Goal: Task Accomplishment & Management: Manage account settings

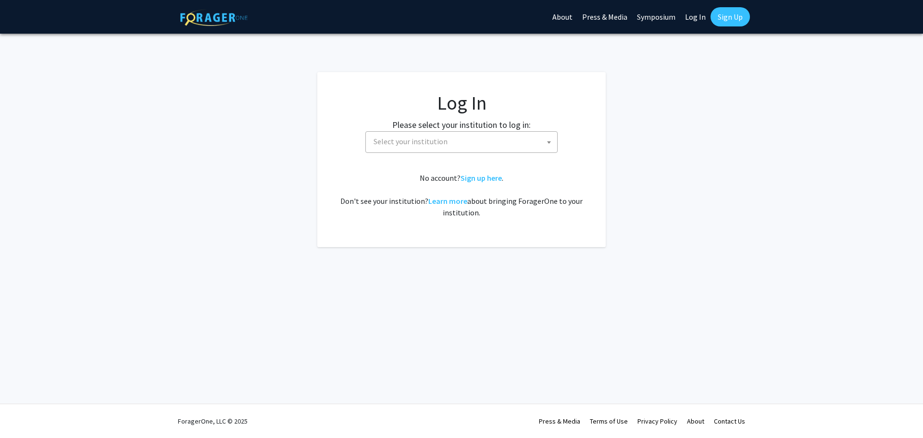
select select
click at [518, 137] on span "Select your institution" at bounding box center [463, 142] width 187 height 20
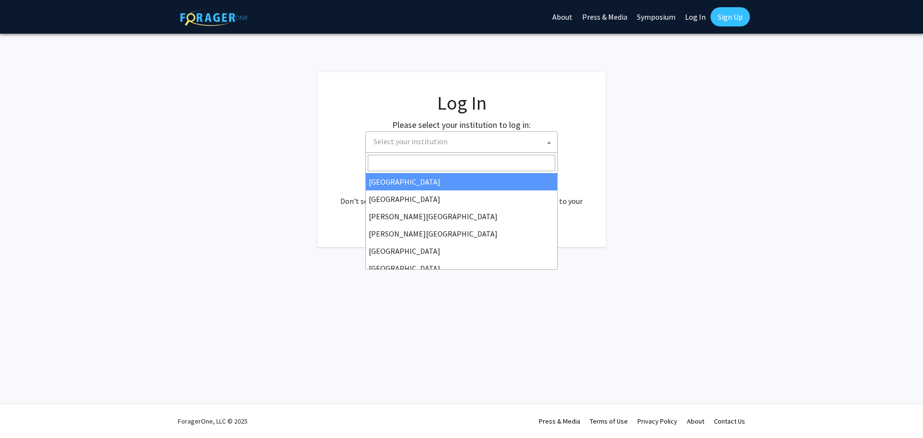
select select "34"
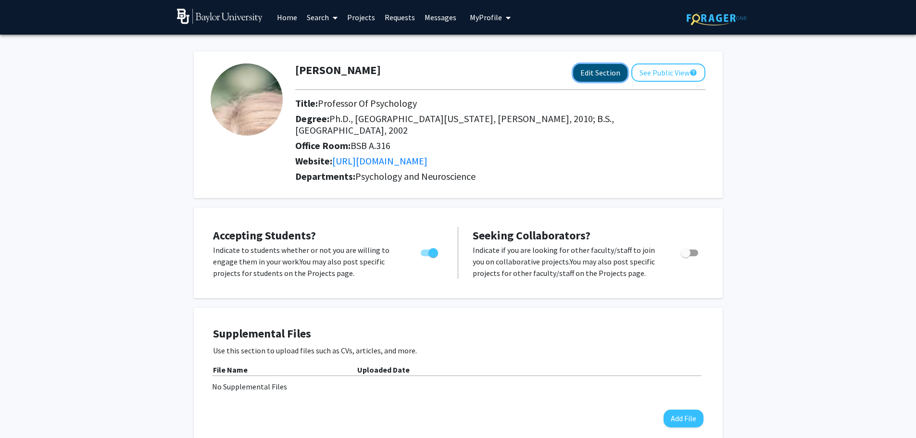
click at [610, 72] on button "Edit Section" at bounding box center [600, 73] width 54 height 18
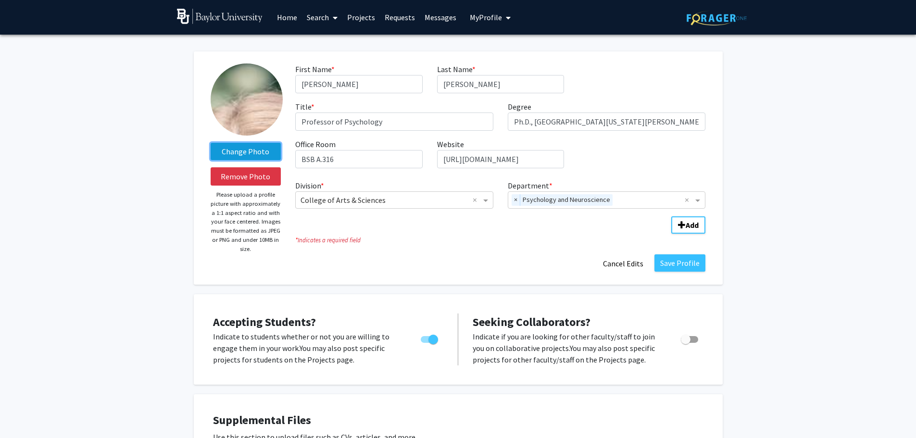
click at [255, 151] on label "Change Photo" at bounding box center [246, 151] width 71 height 17
click at [0, 0] on input "Change Photo" at bounding box center [0, 0] width 0 height 0
click at [246, 105] on img at bounding box center [247, 99] width 72 height 72
click at [248, 154] on label "Change Photo" at bounding box center [246, 151] width 71 height 17
click at [0, 0] on input "Change Photo" at bounding box center [0, 0] width 0 height 0
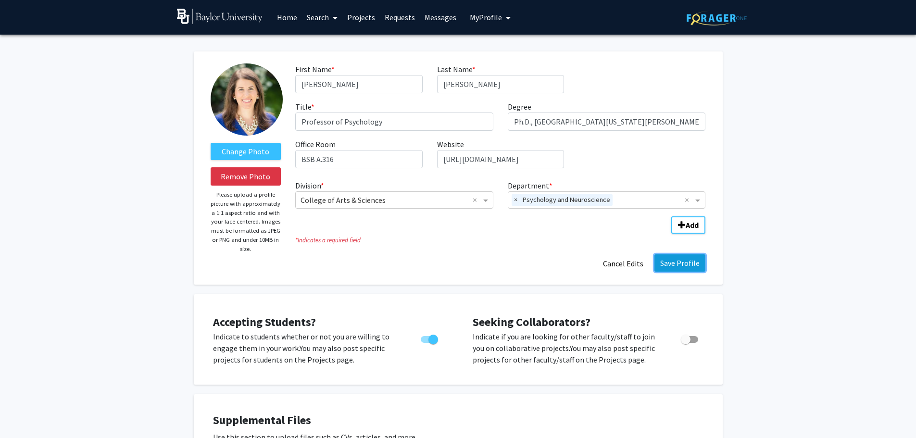
click at [686, 263] on button "Save Profile" at bounding box center [679, 262] width 51 height 17
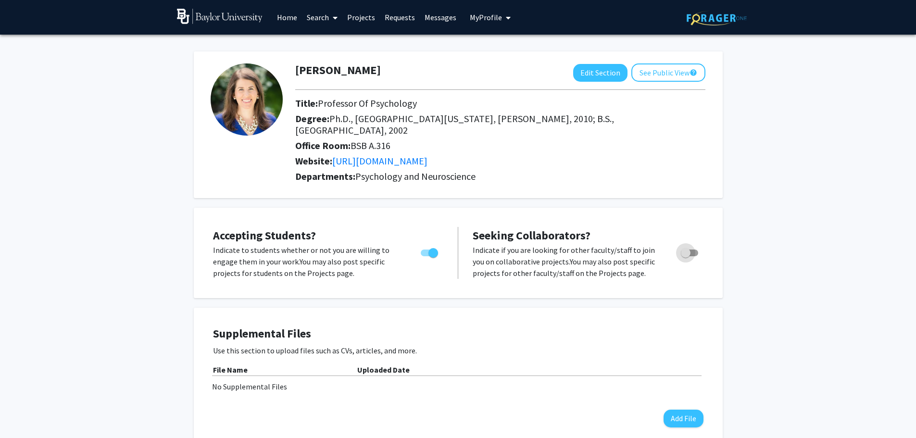
click at [683, 248] on span "Toggle" at bounding box center [686, 253] width 10 height 10
click at [685, 256] on input "Toggle" at bounding box center [685, 256] width 0 height 0
checkbox input "true"
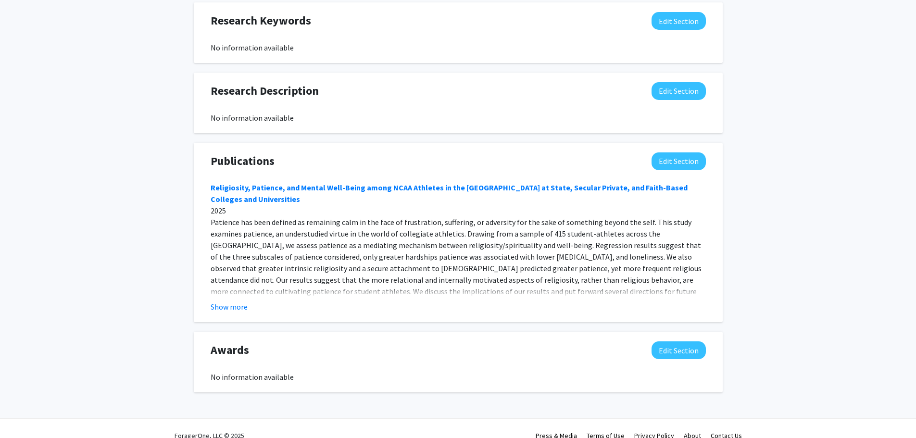
scroll to position [645, 0]
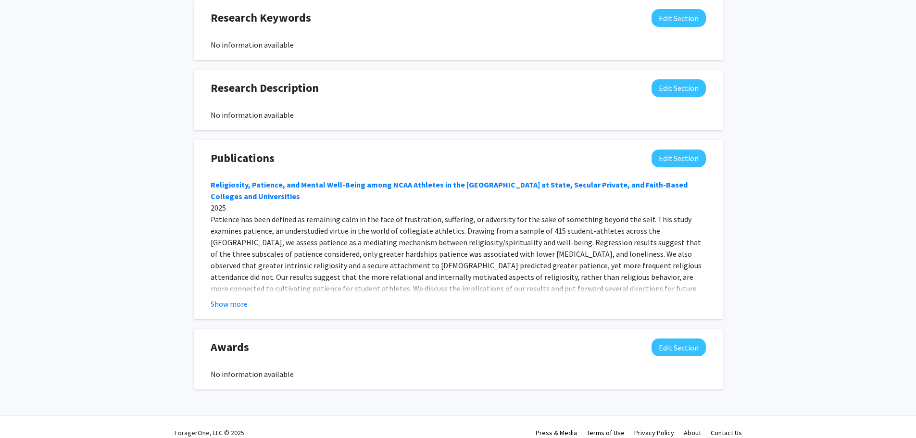
click at [232, 298] on button "Show more" at bounding box center [229, 304] width 37 height 12
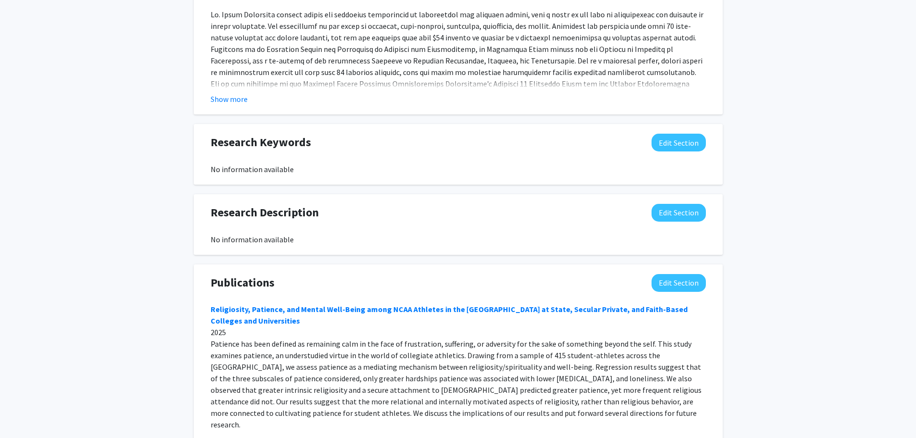
scroll to position [592, 0]
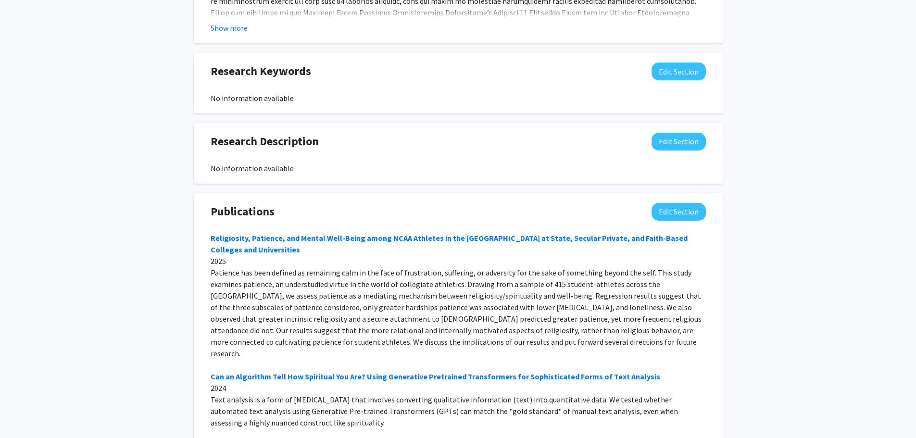
click at [243, 203] on span "Publications" at bounding box center [243, 211] width 64 height 17
click at [361, 203] on div "Publications Edit Section" at bounding box center [457, 214] width 509 height 22
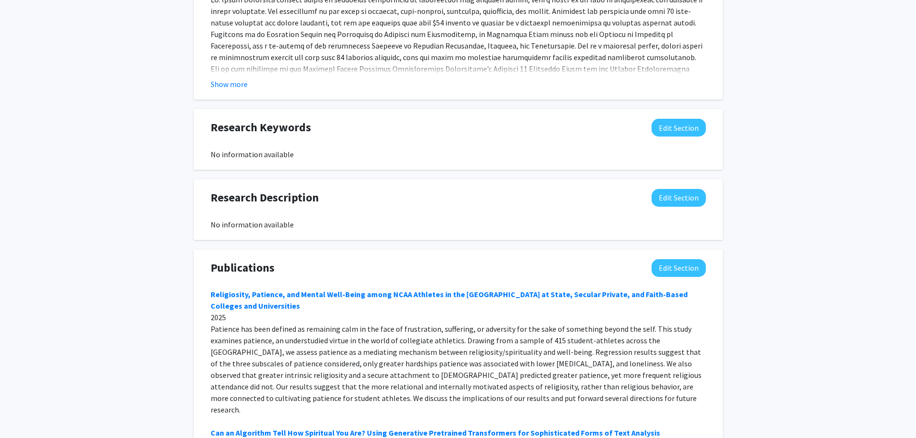
scroll to position [400, 0]
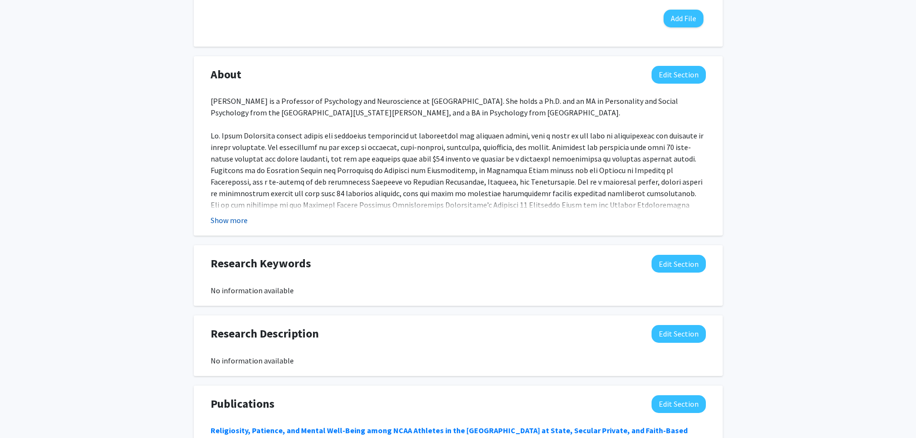
click at [231, 214] on button "Show more" at bounding box center [229, 220] width 37 height 12
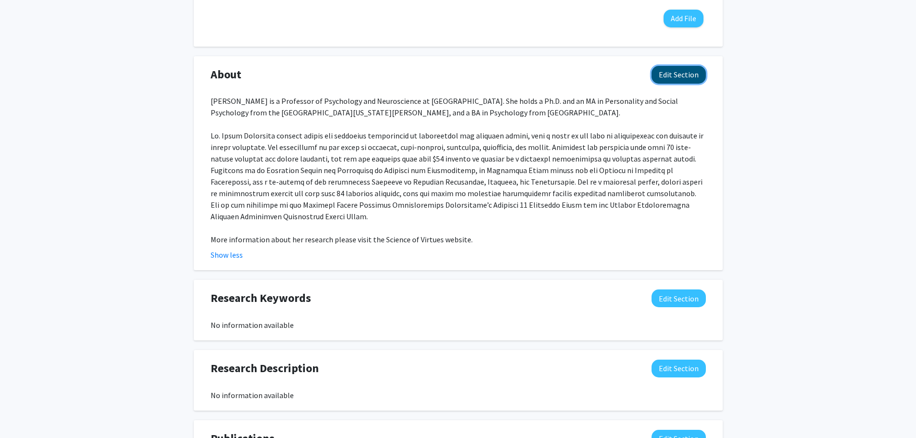
click at [690, 68] on button "Edit Section" at bounding box center [678, 75] width 54 height 18
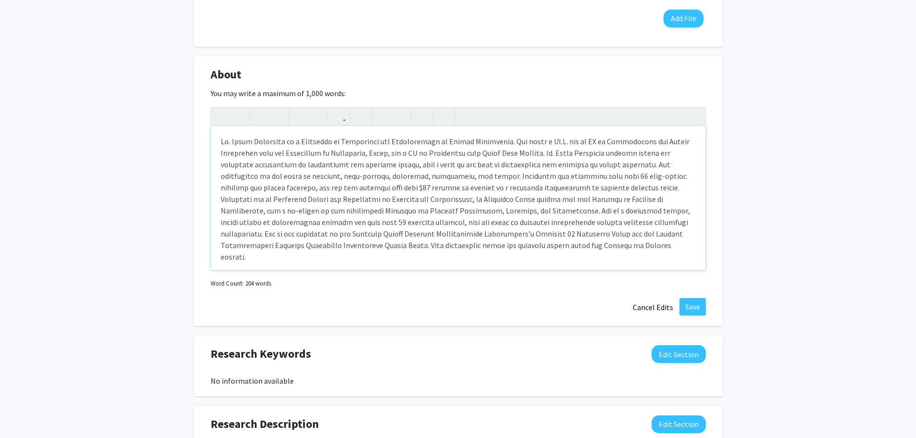
click at [470, 209] on div "Note to users with screen readers: Please deactivate our accessibility plugin f…" at bounding box center [458, 198] width 494 height 144
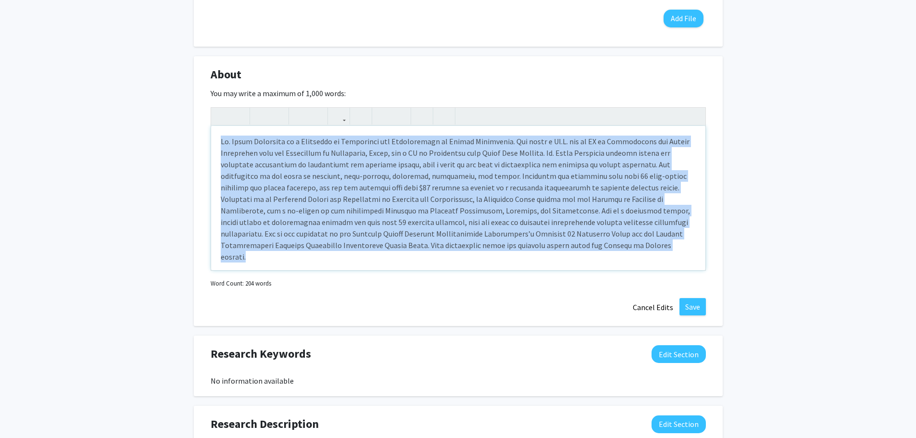
drag, startPoint x: 393, startPoint y: 235, endPoint x: 213, endPoint y: 129, distance: 208.7
click at [213, 129] on div "Note to users with screen readers: Please deactivate our accessibility plugin f…" at bounding box center [458, 198] width 494 height 144
paste div "Note to users with screen readers: Please deactivate our accessibility plugin f…"
type textarea "<p>Dr. Sarah Schnitker is a Professor of Psychology and Neuroscience at Baylor …"
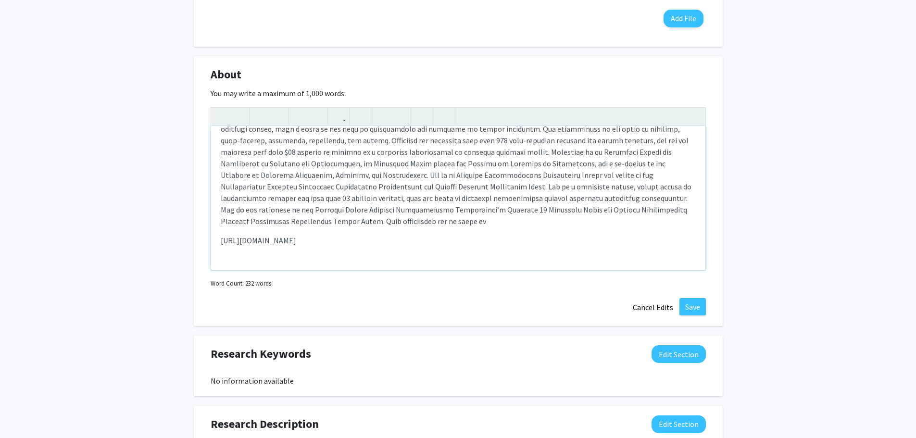
scroll to position [46, 0]
click at [658, 200] on p "Note to users with screen readers: Please deactivate our accessibility plugin f…" at bounding box center [458, 159] width 475 height 138
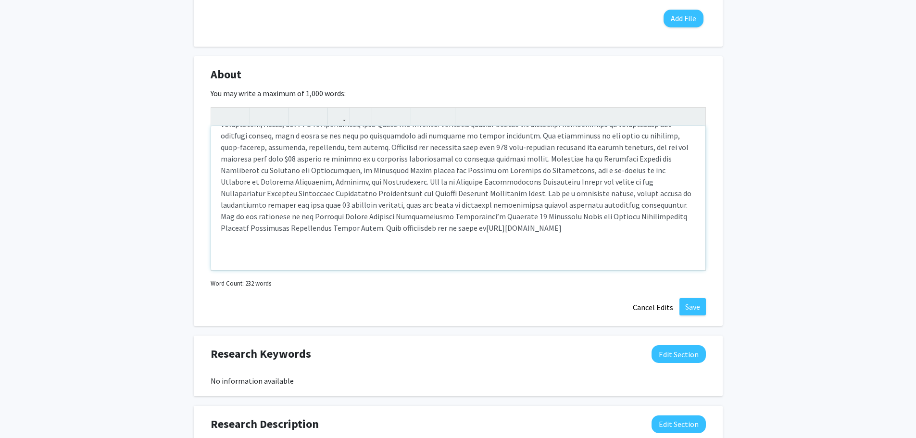
scroll to position [40, 0]
type textarea "<p>Dr. Sarah Schnitker is a Professor of Psychology and Neuroscience at Baylor …"
click at [694, 298] on button "Save" at bounding box center [692, 306] width 26 height 17
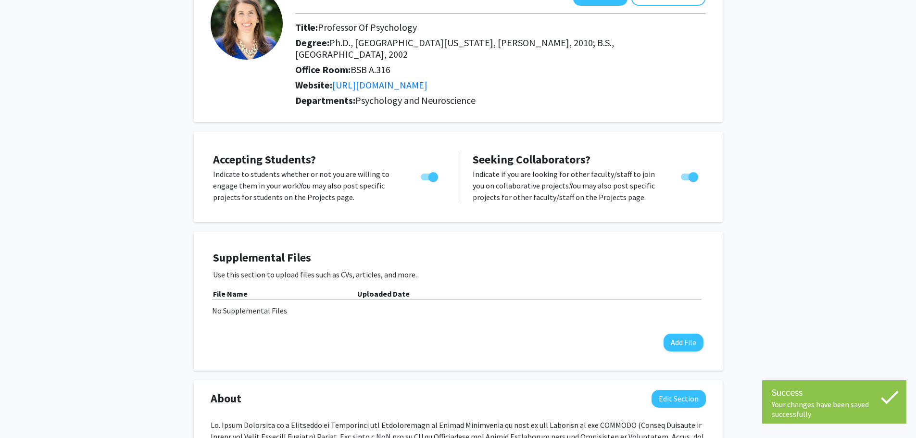
scroll to position [0, 0]
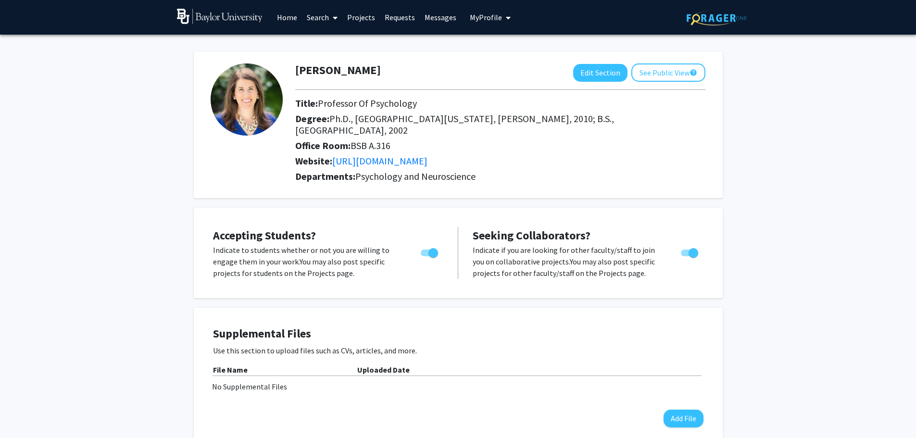
click at [442, 18] on link "Messages" at bounding box center [440, 17] width 41 height 34
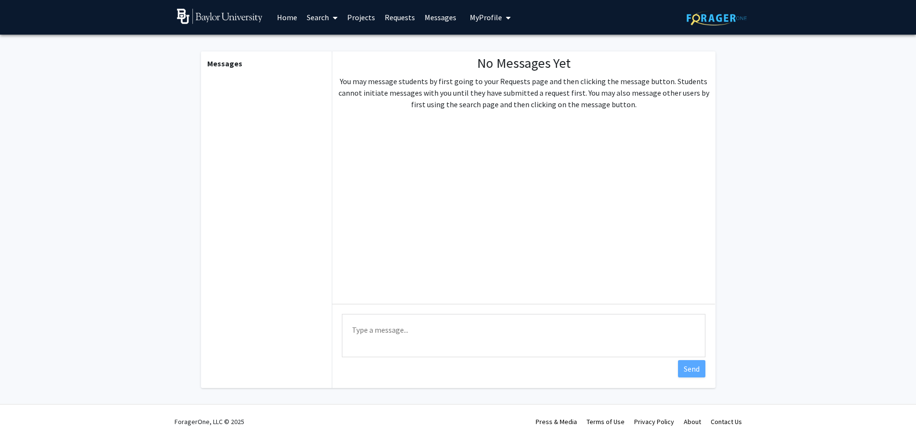
click at [402, 15] on link "Requests" at bounding box center [400, 17] width 40 height 34
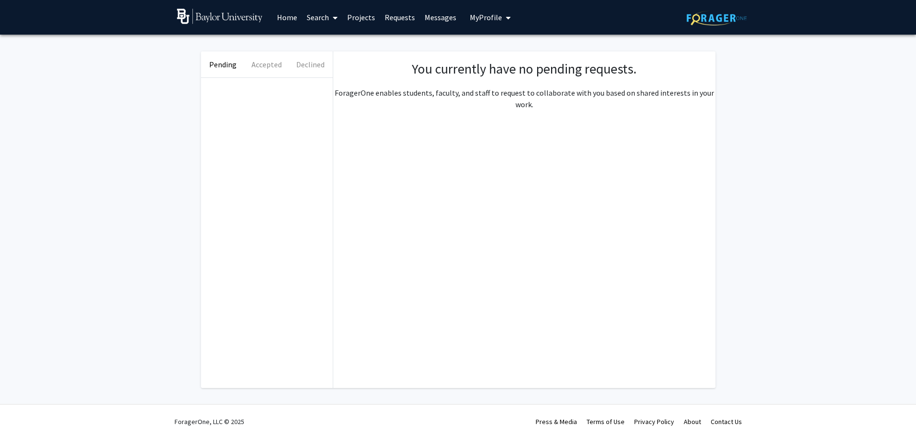
click at [312, 16] on link "Search" at bounding box center [322, 17] width 40 height 34
click at [294, 16] on link "Home" at bounding box center [287, 17] width 30 height 34
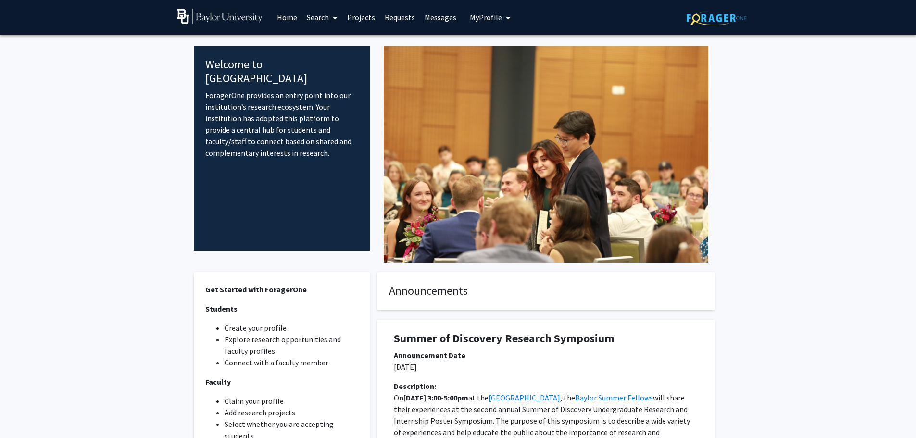
click at [397, 15] on link "Requests" at bounding box center [400, 17] width 40 height 34
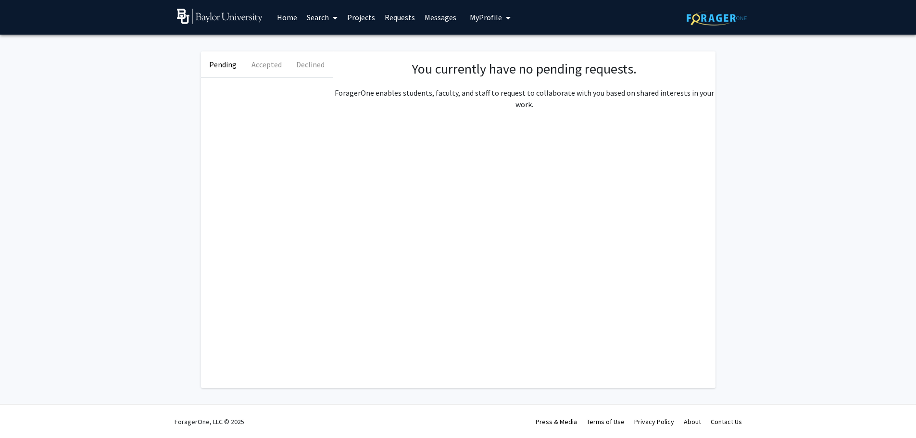
click at [368, 18] on link "Projects" at bounding box center [360, 17] width 37 height 34
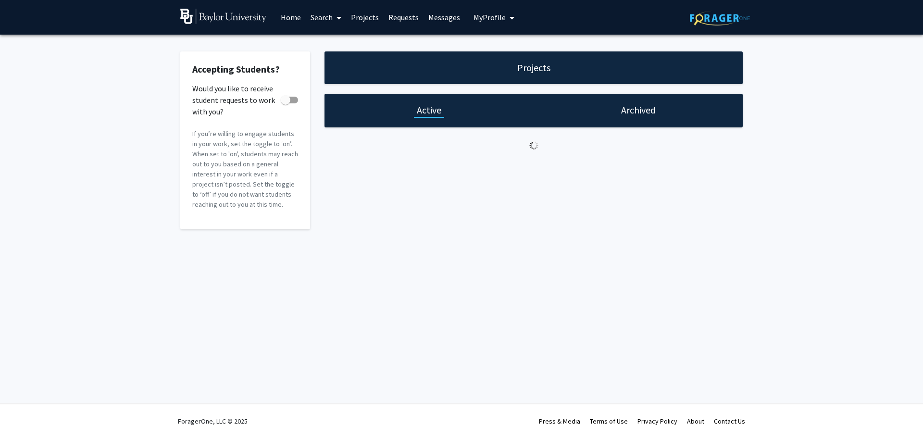
checkbox input "true"
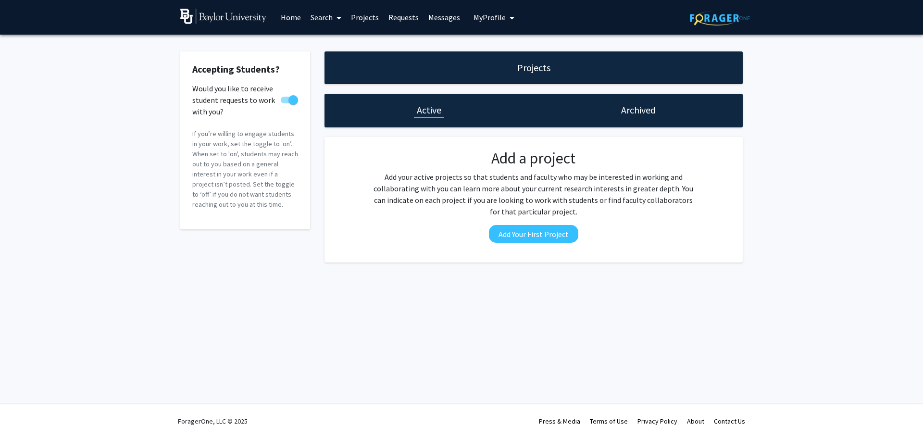
click at [402, 19] on link "Requests" at bounding box center [404, 17] width 40 height 34
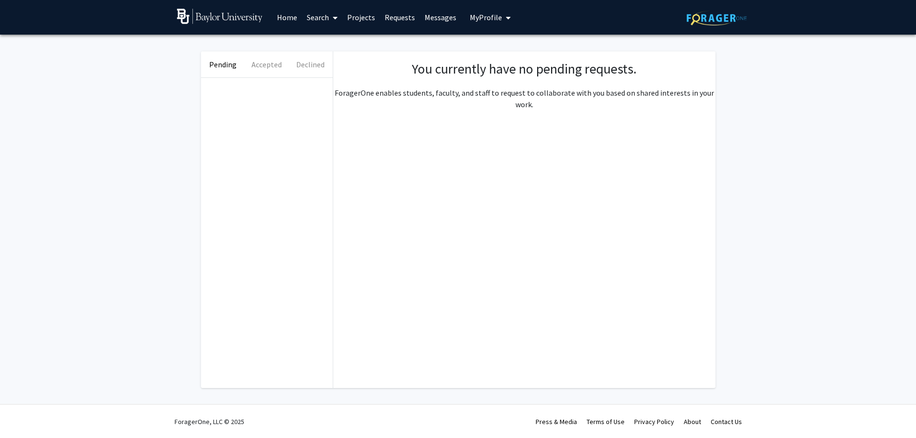
click at [488, 18] on span "My Profile" at bounding box center [486, 17] width 32 height 10
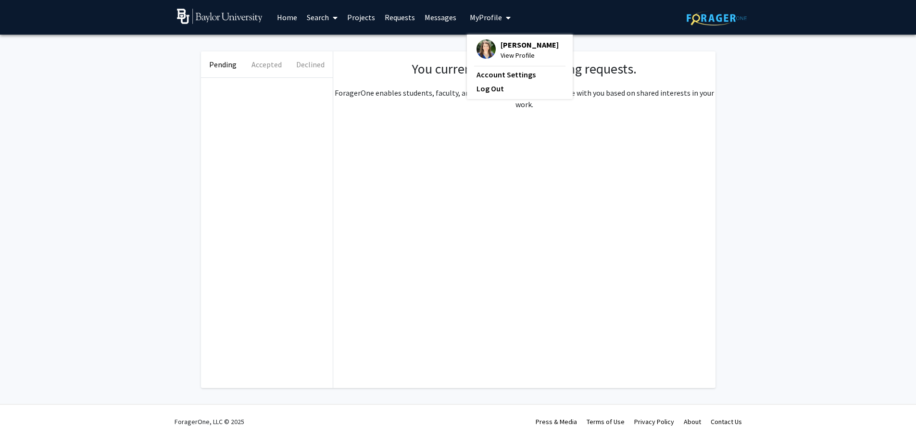
click at [506, 51] on span "View Profile" at bounding box center [529, 55] width 58 height 11
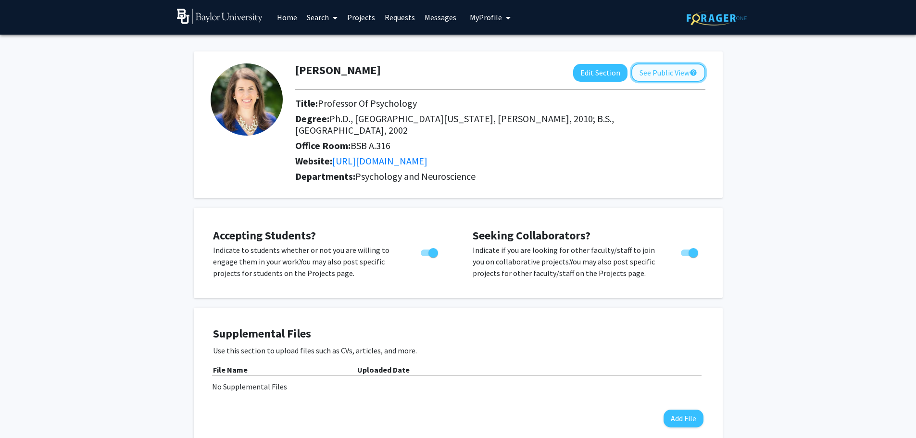
click at [659, 75] on button "See Public View help" at bounding box center [668, 72] width 74 height 18
